Goal: Transaction & Acquisition: Purchase product/service

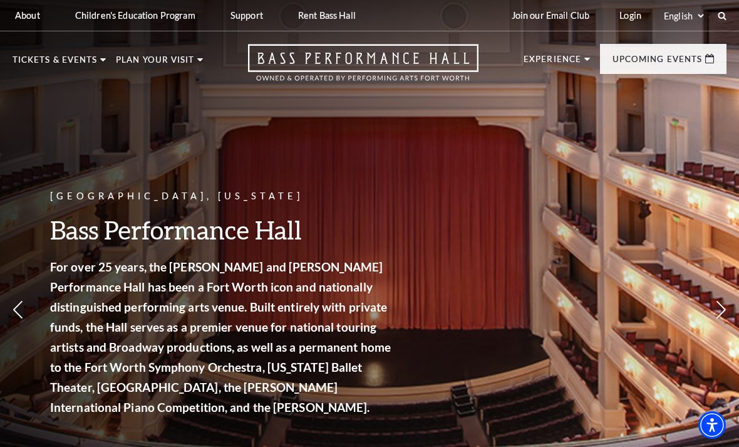
click at [284, 305] on span "View Events" at bounding box center [253, 313] width 66 height 16
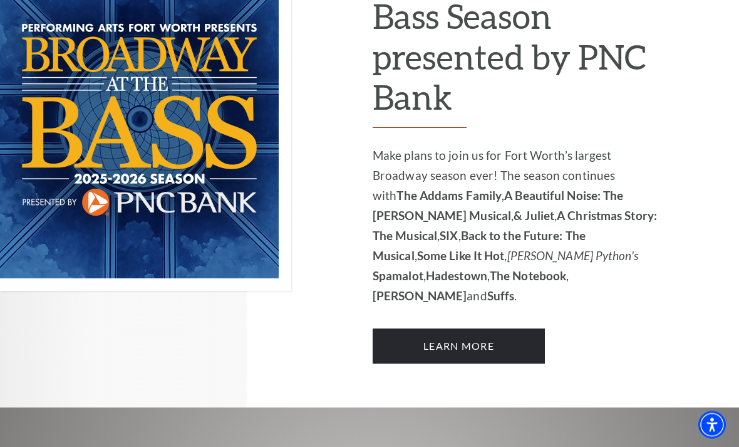
scroll to position [883, 0]
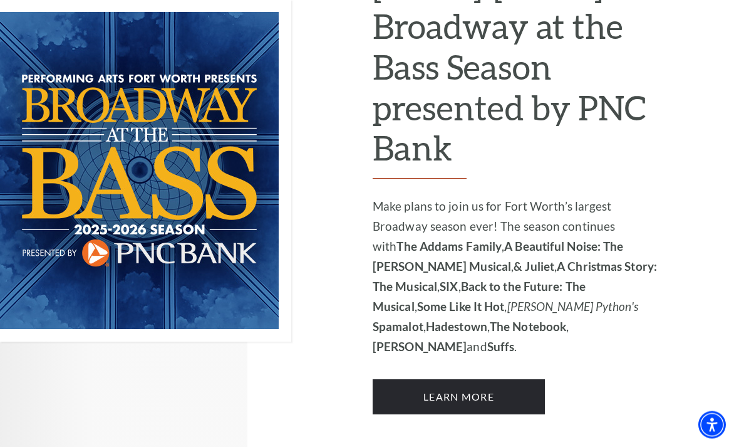
click at [489, 380] on link "Learn More" at bounding box center [459, 397] width 172 height 35
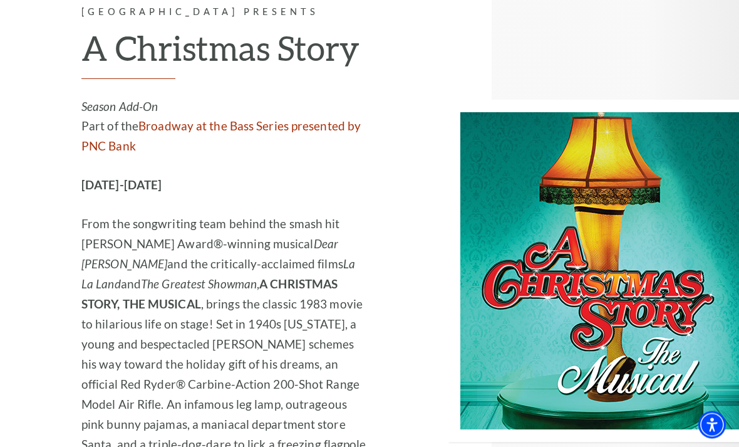
scroll to position [3530, 0]
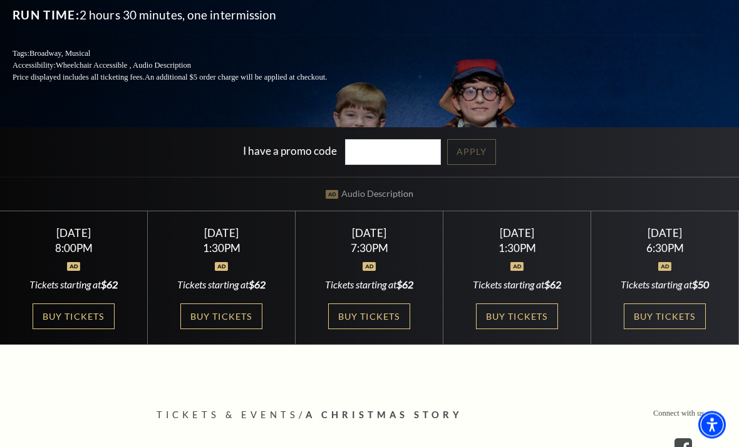
scroll to position [217, 0]
click at [227, 329] on link "Buy Tickets" at bounding box center [220, 316] width 81 height 26
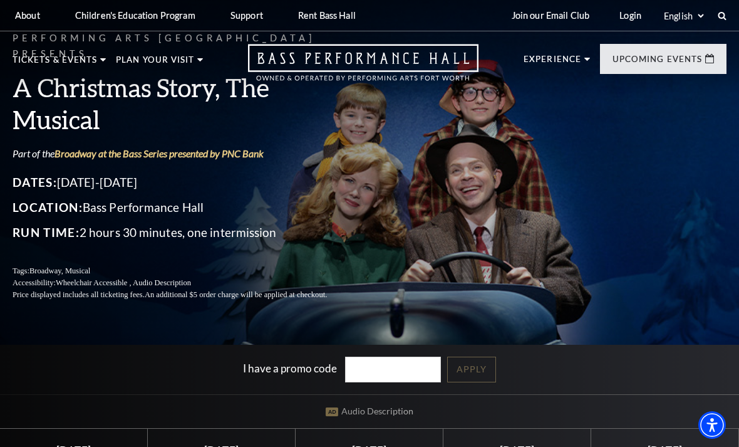
scroll to position [257, 0]
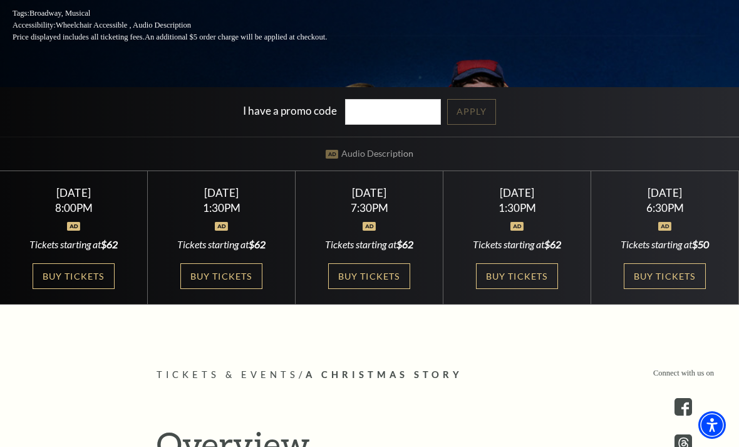
click at [675, 289] on link "Buy Tickets" at bounding box center [664, 276] width 81 height 26
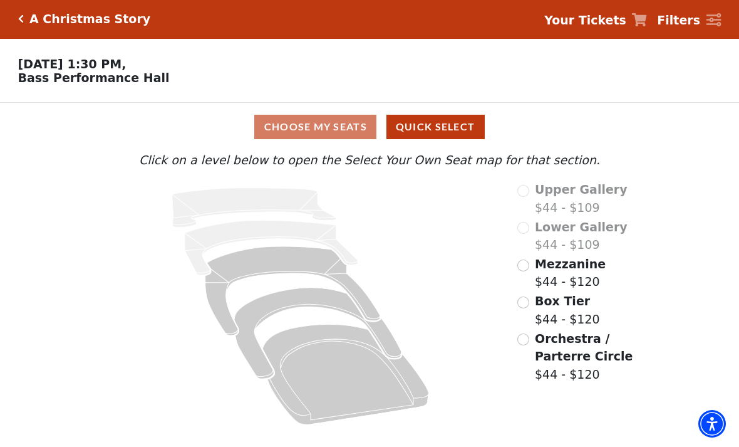
scroll to position [3, 0]
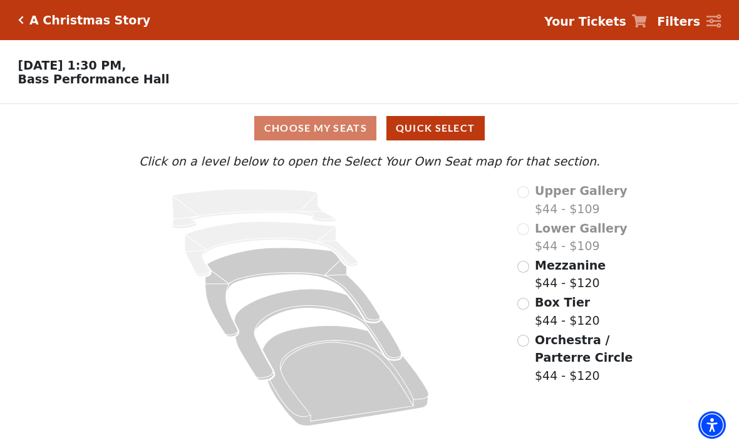
click at [527, 306] on input "Box Tier$44 - $120\a" at bounding box center [523, 304] width 12 height 12
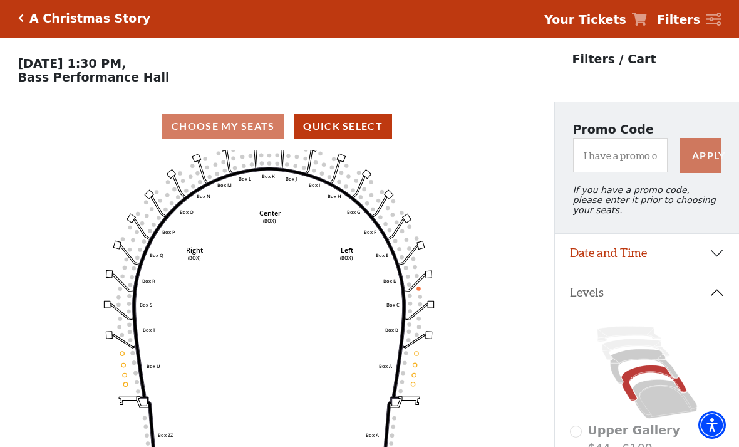
scroll to position [0, 0]
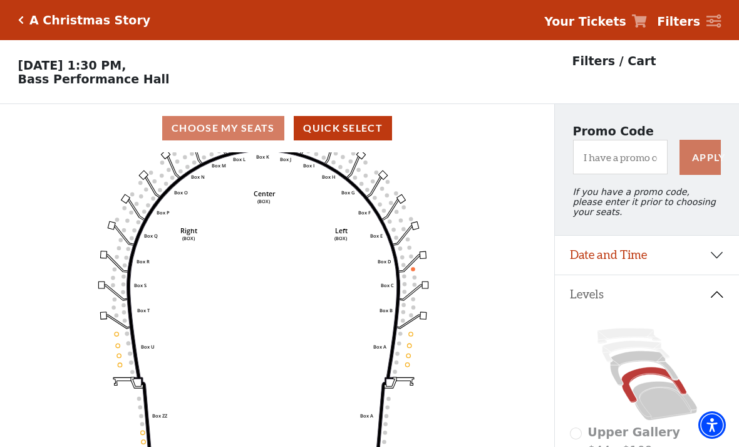
click at [256, 127] on div "Choose My Seats Quick Select" at bounding box center [277, 128] width 554 height 24
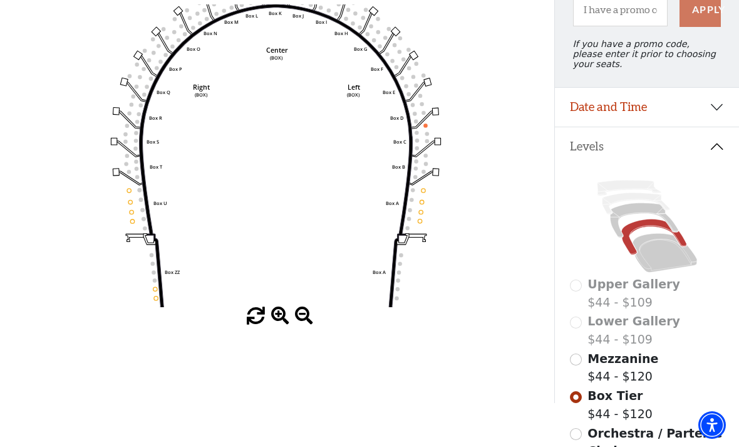
scroll to position [146, 0]
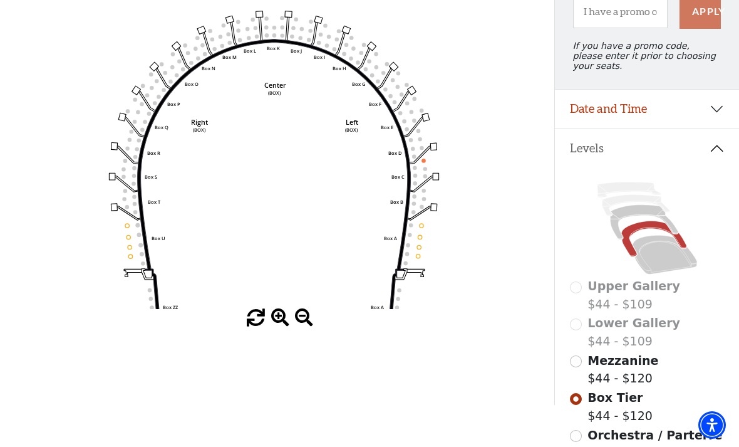
click at [572, 440] on input "Orchestra / Parterre Circle$44 - $120\a" at bounding box center [576, 436] width 12 height 12
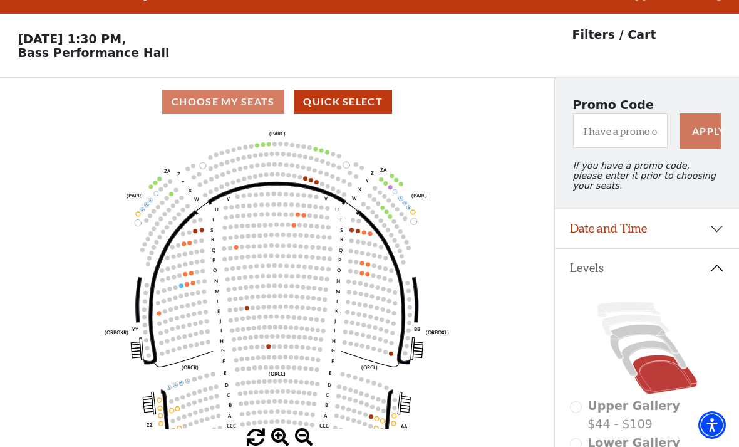
scroll to position [58, 0]
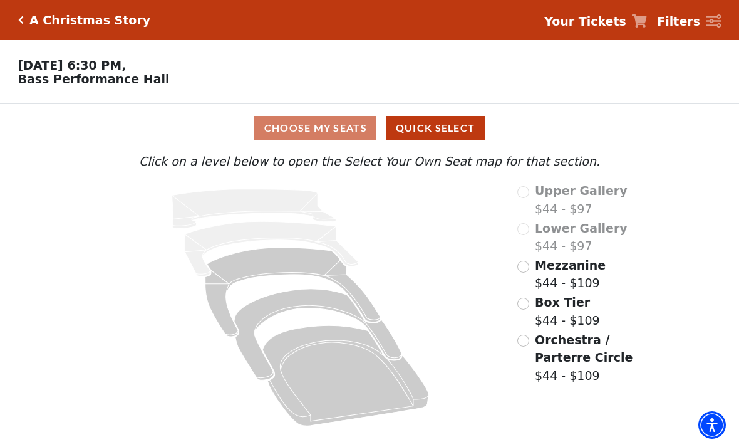
click at [524, 267] on input "Mezzanine$44 - $109\a" at bounding box center [523, 267] width 12 height 12
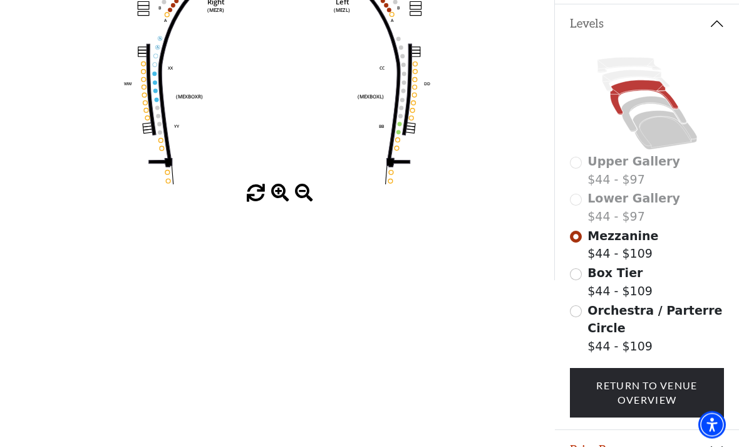
scroll to position [274, 0]
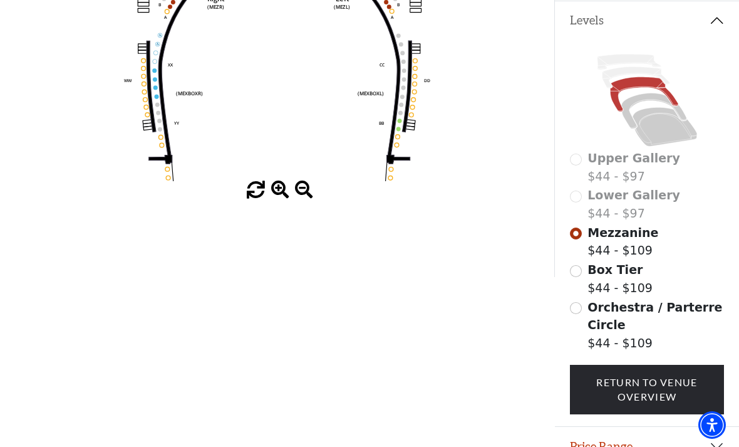
click at [580, 271] on input "Box Tier$44 - $109\a" at bounding box center [576, 271] width 12 height 12
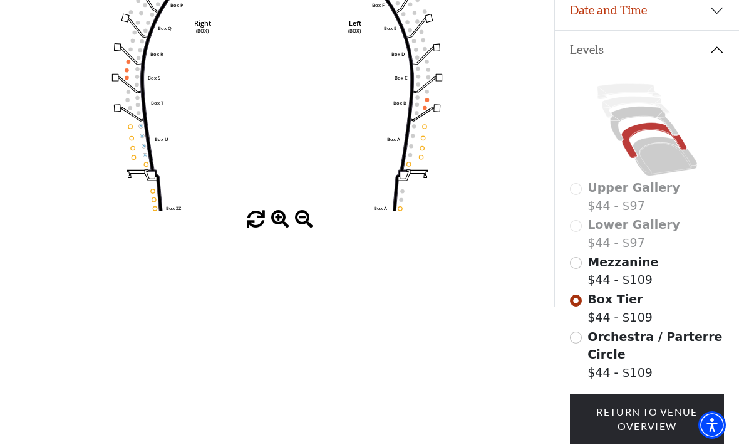
scroll to position [294, 0]
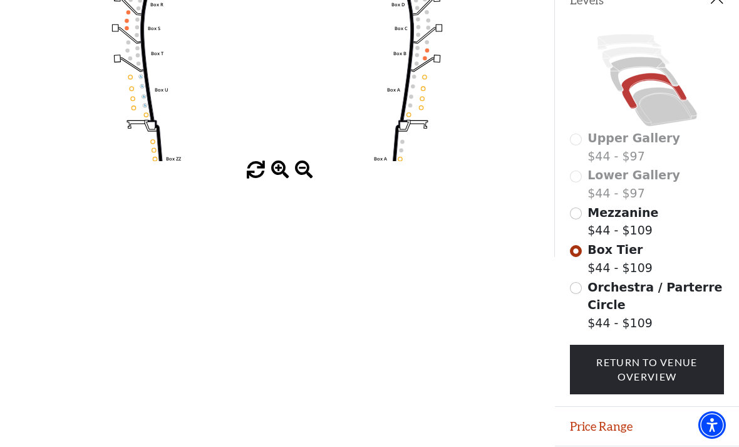
click at [572, 294] on input "Orchestra / Parterre Circle$44 - $109\a" at bounding box center [576, 288] width 12 height 12
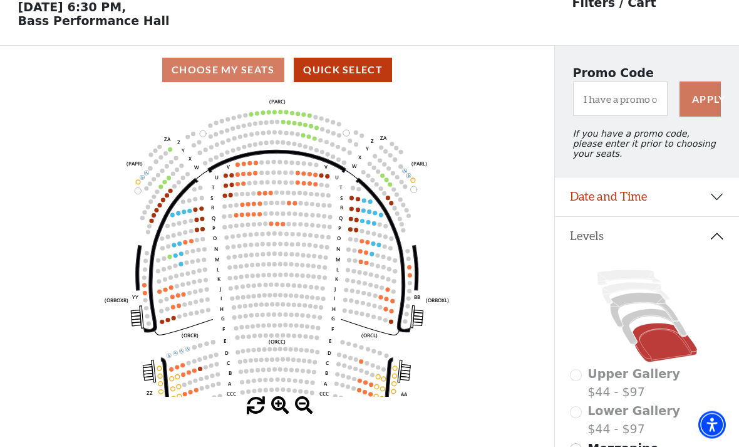
scroll to position [58, 0]
